Goal: Information Seeking & Learning: Understand process/instructions

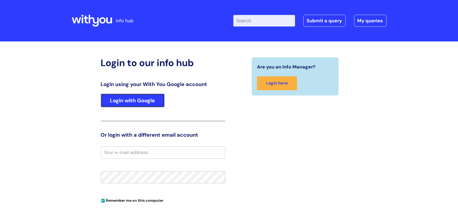
click at [134, 100] on link "Login with Google" at bounding box center [133, 101] width 64 height 14
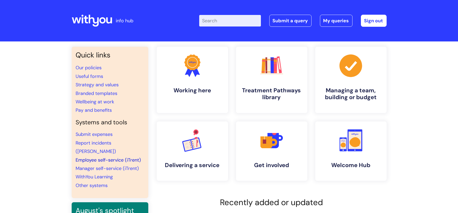
click at [93, 157] on link "Employee self-service (iTrent)" at bounding box center [108, 160] width 65 height 6
click at [234, 21] on input "Enter your search term here..." at bounding box center [230, 21] width 62 height 12
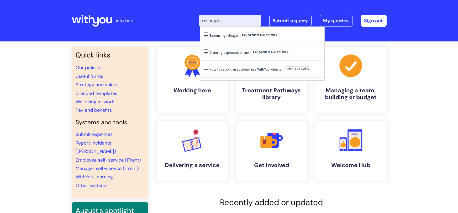
type input "mileage"
click button "Search" at bounding box center [0, 0] width 0 height 0
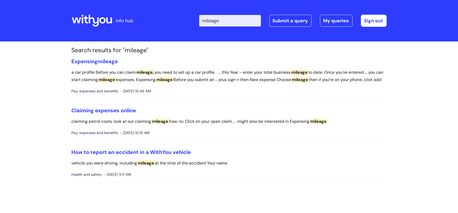
click at [326, 124] on span "mileage" at bounding box center [318, 122] width 18 height 6
click at [96, 114] on link "Claiming expenses online" at bounding box center [104, 110] width 64 height 7
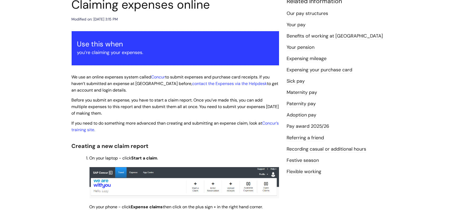
scroll to position [71, 0]
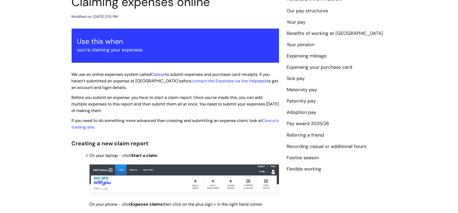
click at [161, 74] on link "Concur" at bounding box center [158, 75] width 14 height 6
